Goal: Find specific page/section: Find specific page/section

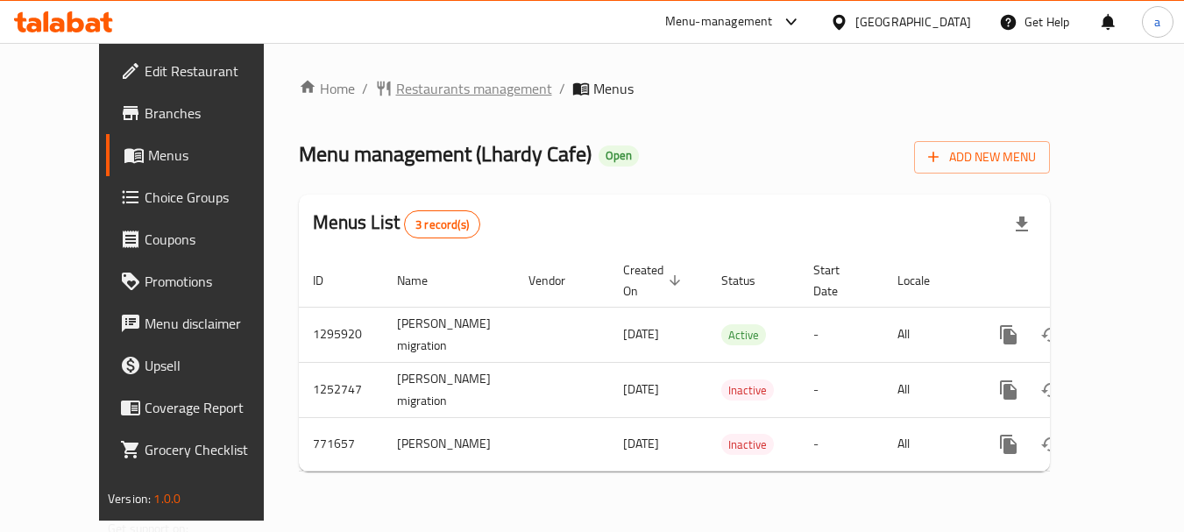
click at [396, 81] on span "Restaurants management" at bounding box center [474, 88] width 156 height 21
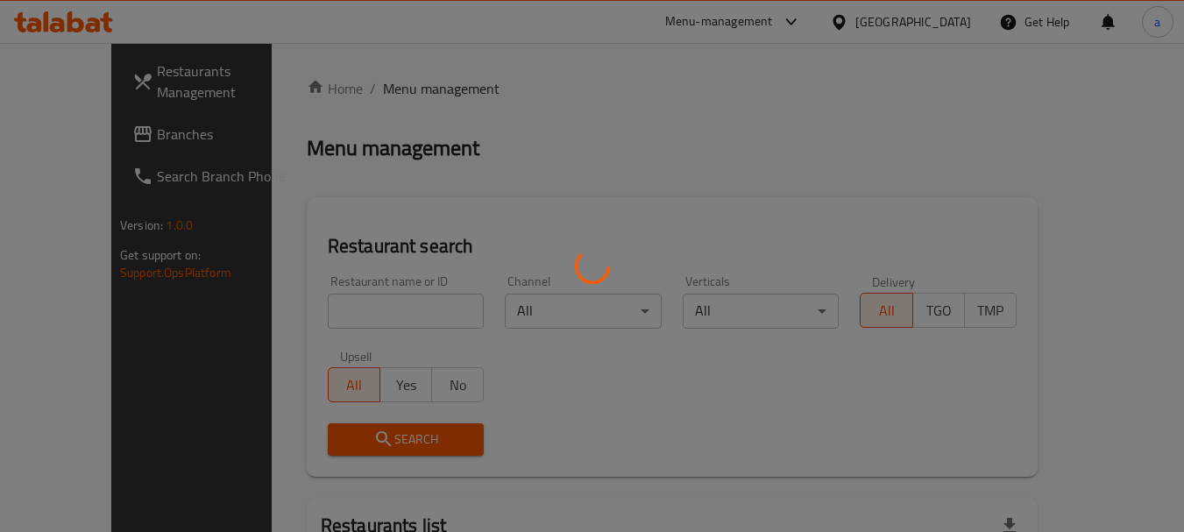
click at [371, 337] on div at bounding box center [592, 266] width 1184 height 532
click at [386, 314] on div at bounding box center [592, 266] width 1184 height 532
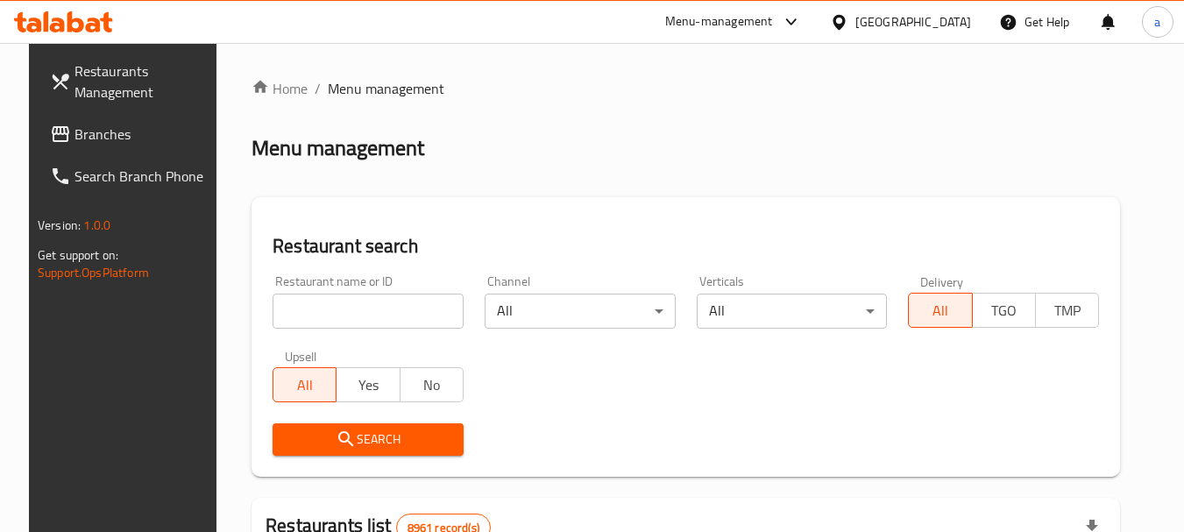
click at [381, 316] on div at bounding box center [592, 266] width 1184 height 532
click at [381, 317] on input "search" at bounding box center [368, 311] width 191 height 35
paste input "600044"
type input "600044"
click at [103, 134] on span "Branches" at bounding box center [144, 134] width 139 height 21
